Goal: Find specific page/section: Find specific page/section

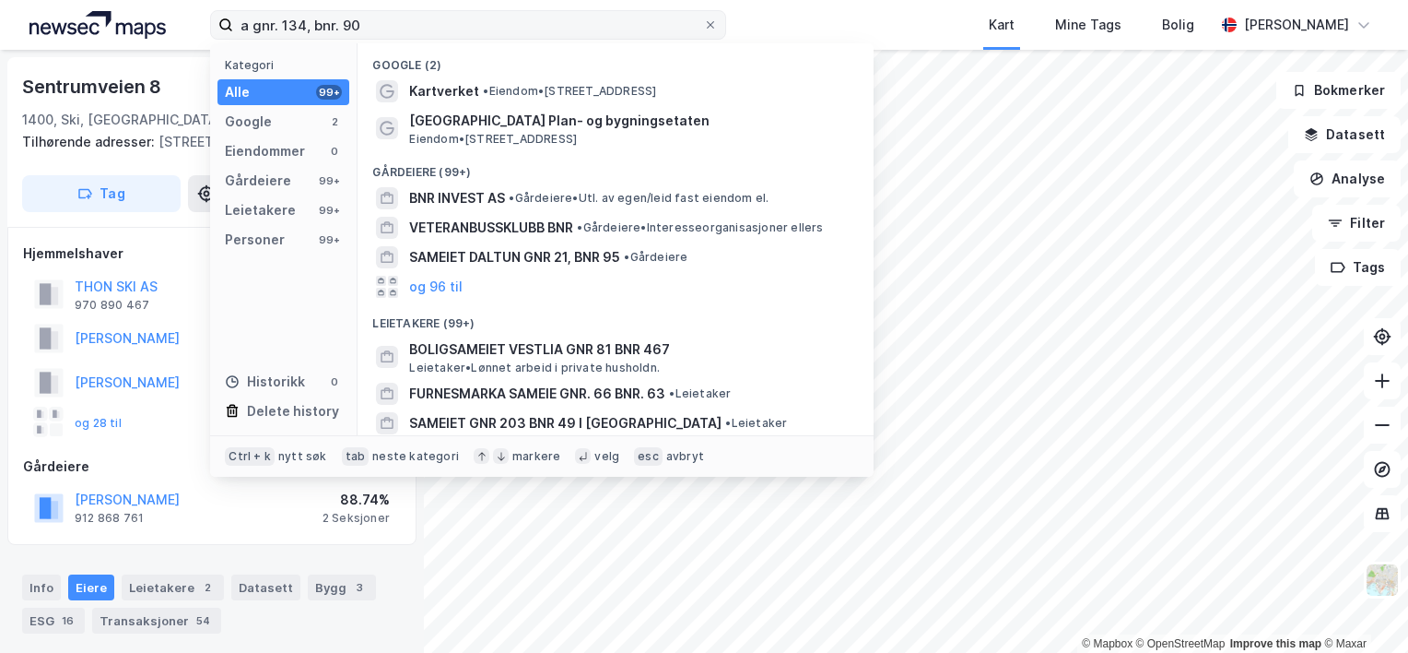
click at [254, 19] on input "a gnr. 134, bnr. 90" at bounding box center [468, 25] width 470 height 28
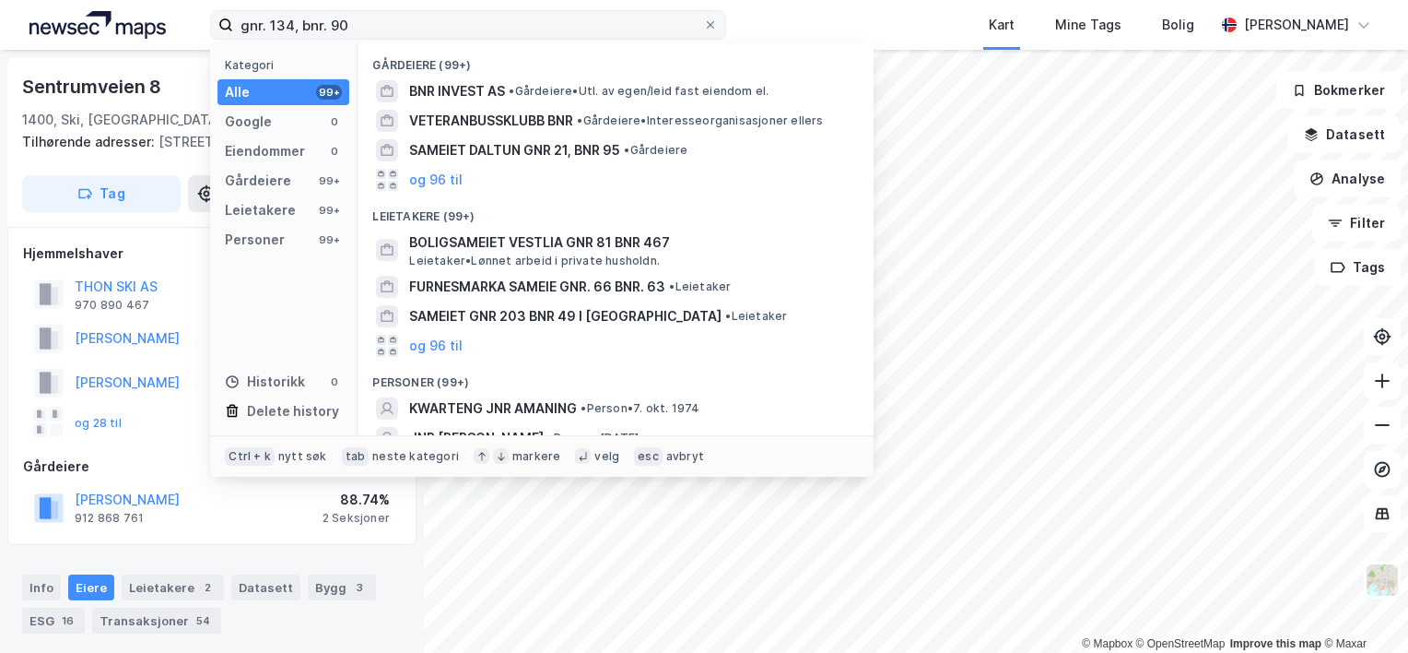
click at [299, 27] on input "gnr. 134, bnr. 90" at bounding box center [468, 25] width 470 height 28
click at [270, 26] on input "gnr. 134 bnr. 90" at bounding box center [468, 25] width 470 height 28
click at [319, 29] on input "gnr 134 bnr. 90" at bounding box center [468, 25] width 470 height 28
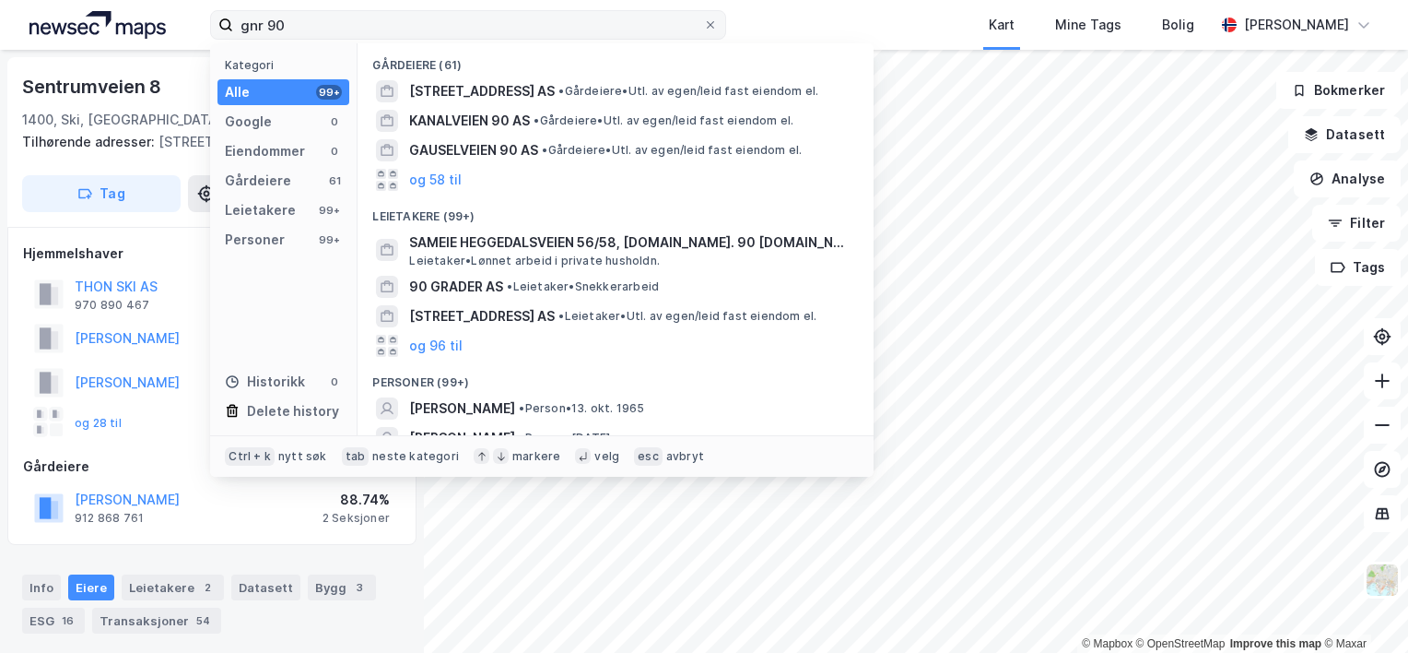
drag, startPoint x: 294, startPoint y: 29, endPoint x: 236, endPoint y: 26, distance: 58.1
click at [236, 26] on input "gnr 90" at bounding box center [468, 25] width 470 height 28
type input "gnr 90"
click at [713, 18] on div at bounding box center [710, 25] width 11 height 15
click at [703, 18] on input "gnr 90" at bounding box center [468, 25] width 470 height 28
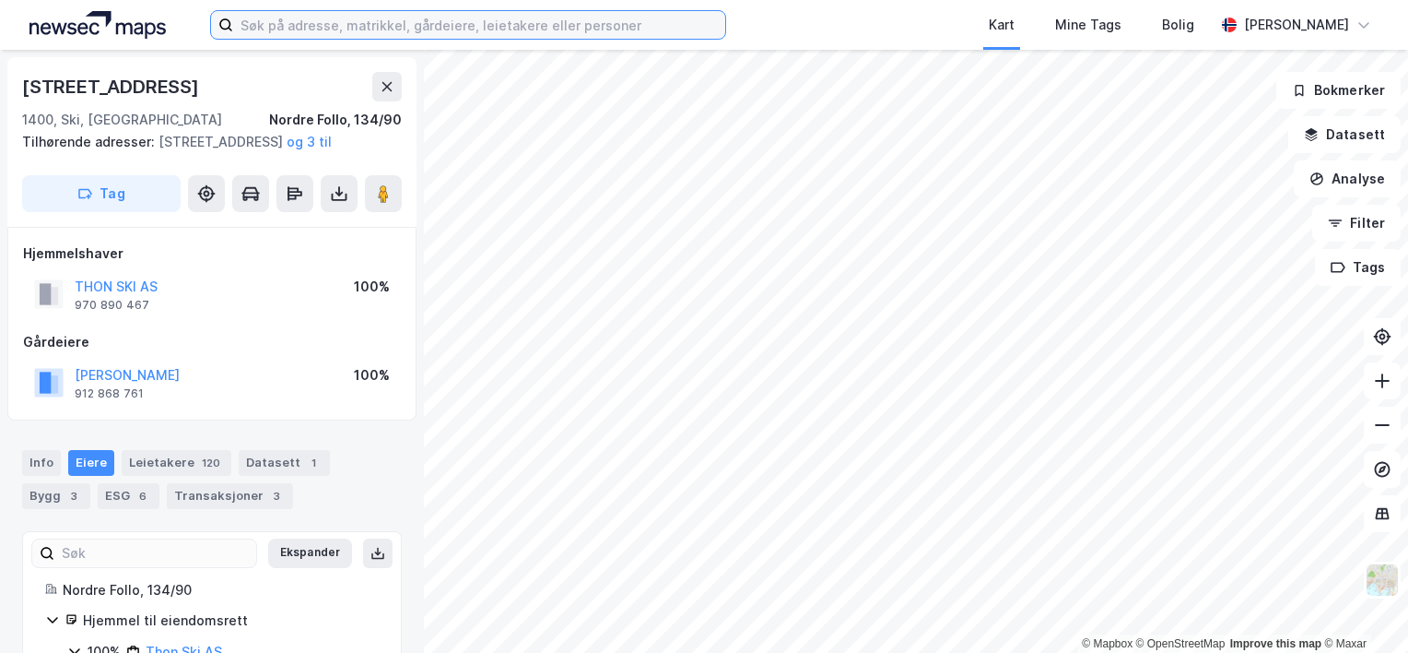
click at [328, 20] on input at bounding box center [479, 25] width 492 height 28
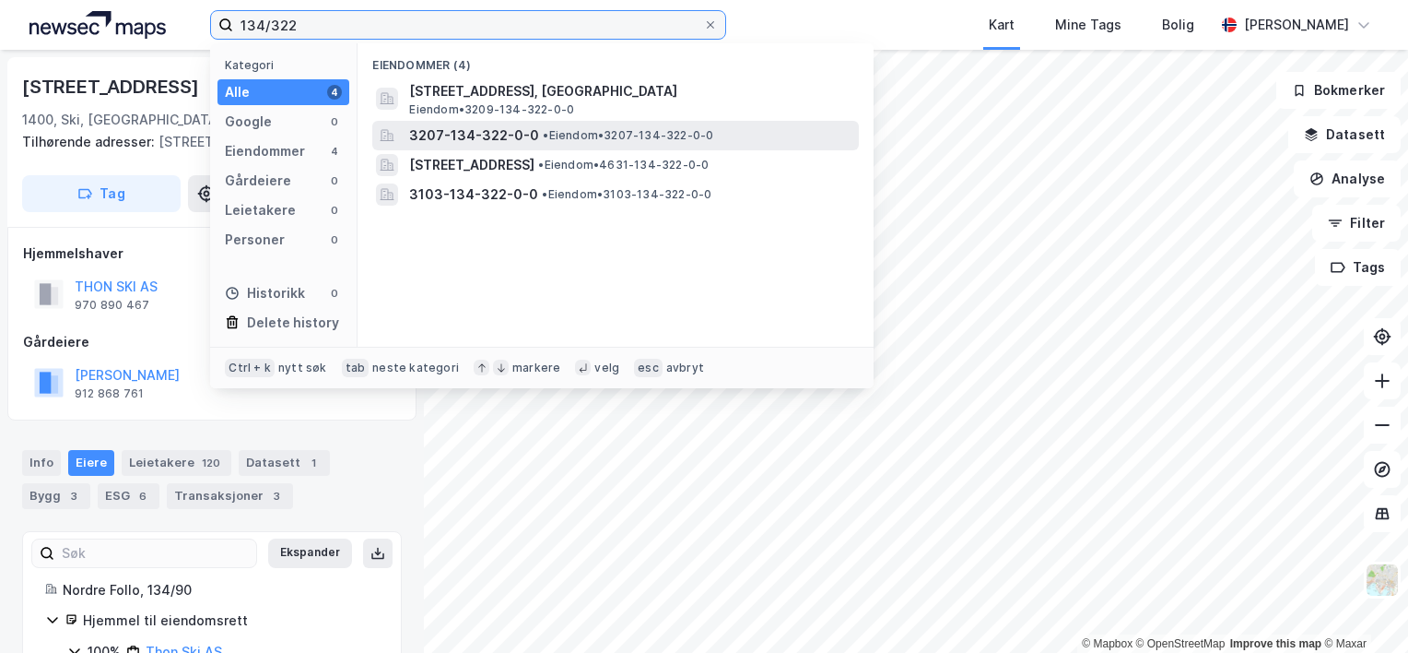
type input "134/322"
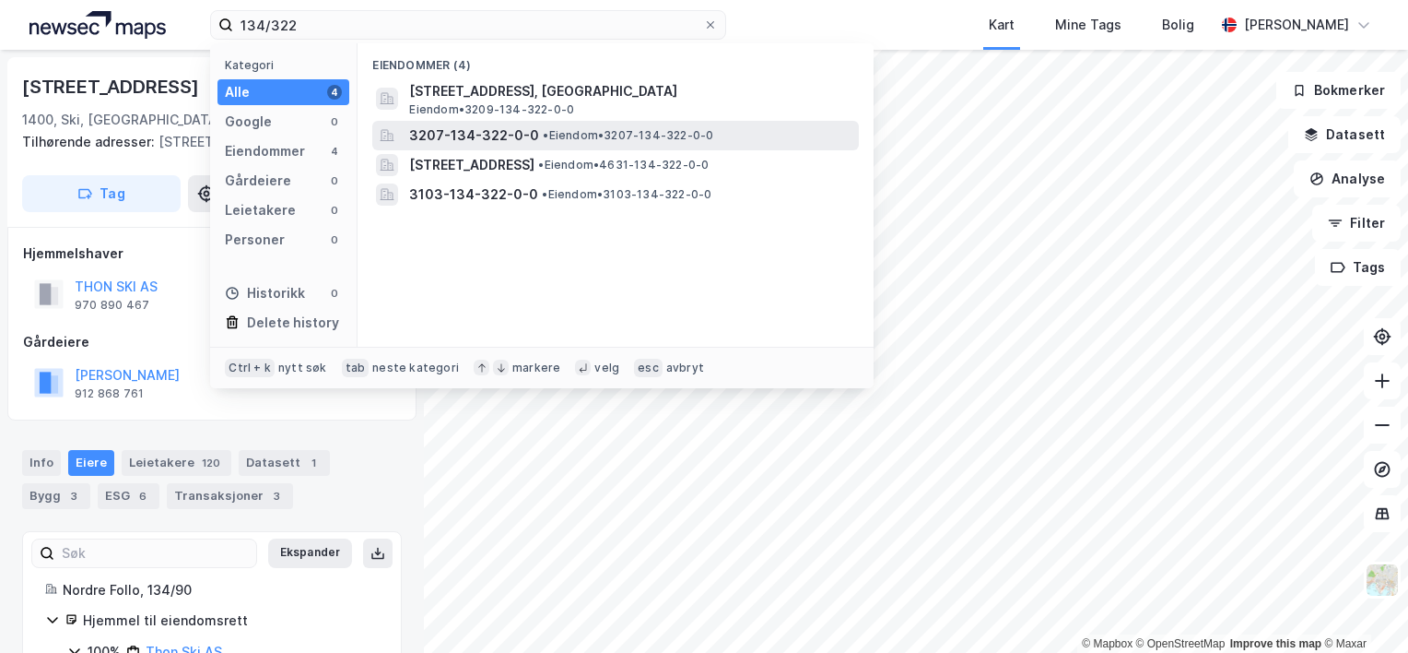
click at [533, 133] on div "3207-134-322-0-0 • Eiendom • 3207-134-322-0-0" at bounding box center [632, 135] width 446 height 22
